Goal: Task Accomplishment & Management: Use online tool/utility

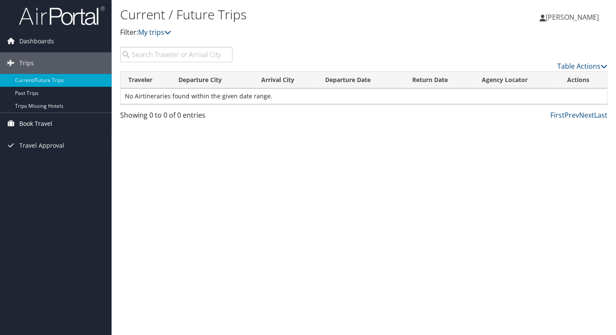
click at [49, 124] on span "Book Travel" at bounding box center [35, 123] width 33 height 21
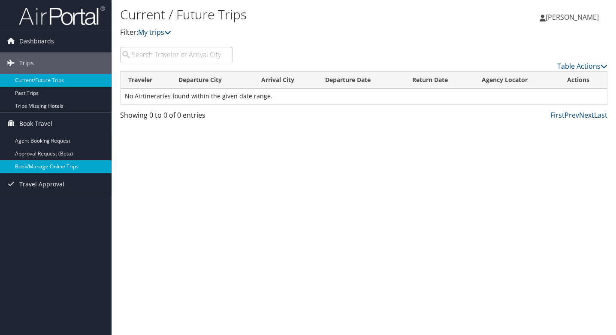
click at [70, 165] on link "Book/Manage Online Trips" at bounding box center [56, 166] width 112 height 13
